Goal: Information Seeking & Learning: Stay updated

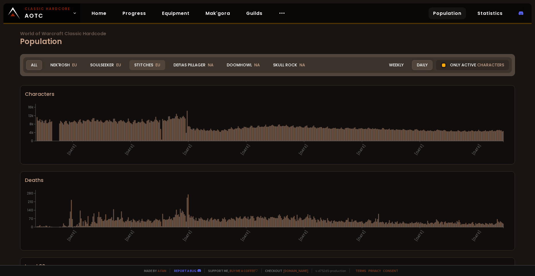
click at [157, 67] on span "EU" at bounding box center [157, 65] width 5 height 6
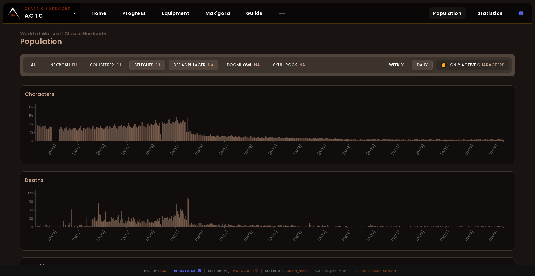
click at [200, 67] on div "Defias Pillager NA" at bounding box center [193, 65] width 50 height 10
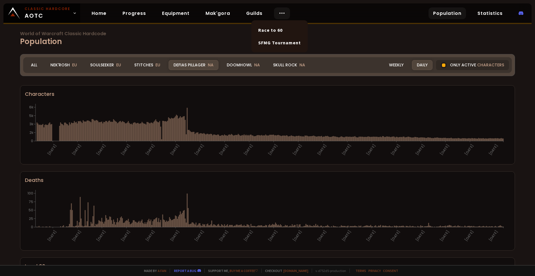
click at [279, 16] on icon at bounding box center [281, 13] width 7 height 7
drag, startPoint x: 370, startPoint y: 40, endPoint x: 380, endPoint y: 37, distance: 10.5
click at [372, 39] on h1 "World of Warcraft Classic Hardcode Population" at bounding box center [267, 39] width 495 height 16
click at [457, 15] on link "Population" at bounding box center [446, 13] width 37 height 12
click at [394, 66] on div "Weekly" at bounding box center [396, 65] width 24 height 10
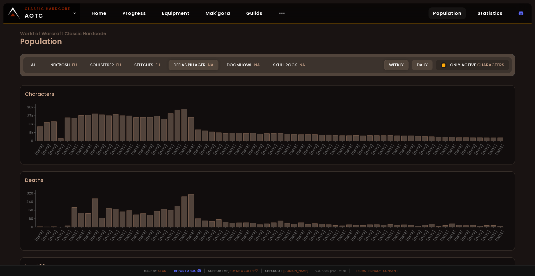
click at [416, 65] on div "Daily" at bounding box center [422, 65] width 21 height 10
